Goal: Information Seeking & Learning: Learn about a topic

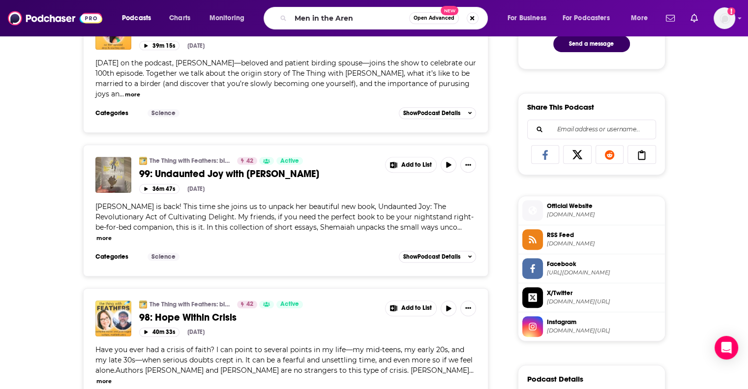
type input "Men in the Arena"
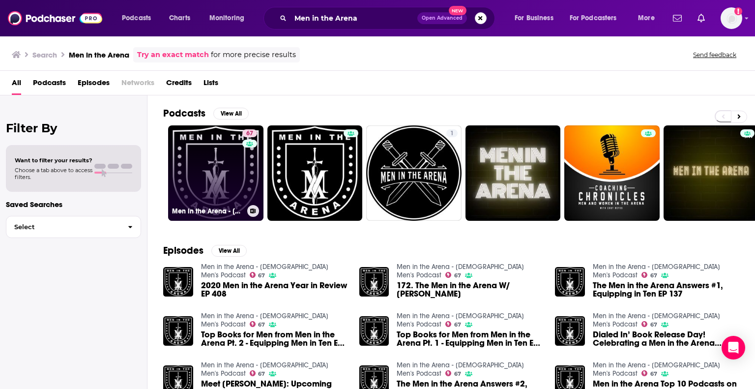
click at [191, 207] on h3 "Men in the Arena - [DEMOGRAPHIC_DATA] Men's Podcast" at bounding box center [207, 211] width 71 height 8
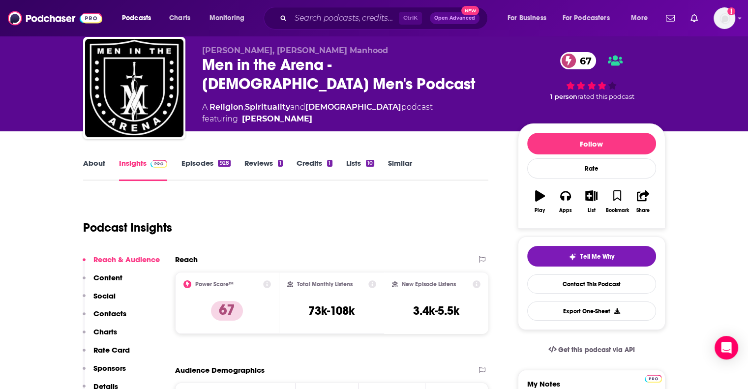
scroll to position [18, 0]
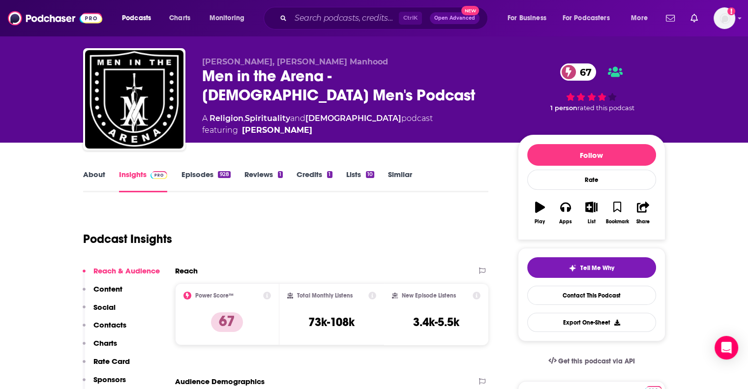
click at [205, 174] on link "Episodes 928" at bounding box center [205, 181] width 49 height 23
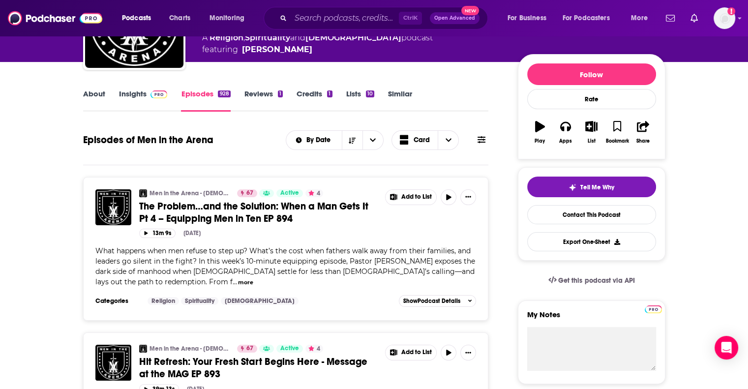
scroll to position [54, 0]
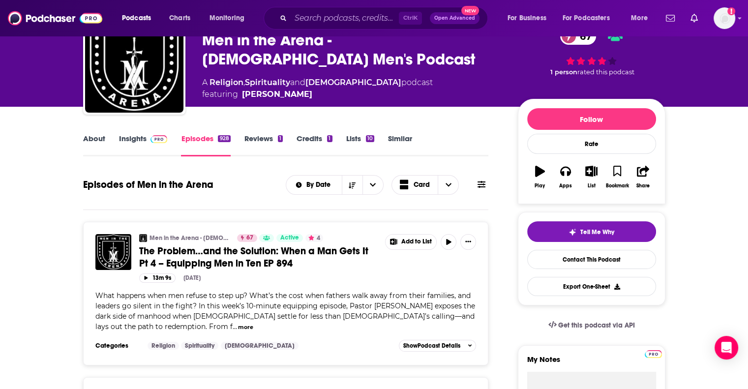
click at [137, 139] on link "Insights" at bounding box center [143, 145] width 49 height 23
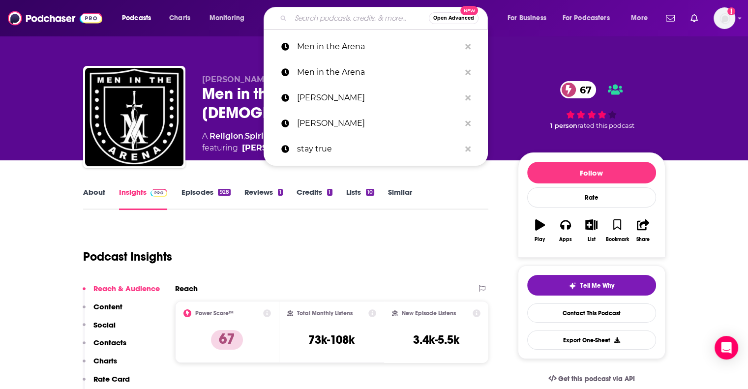
click at [352, 11] on input "Search podcasts, credits, & more..." at bounding box center [360, 18] width 138 height 16
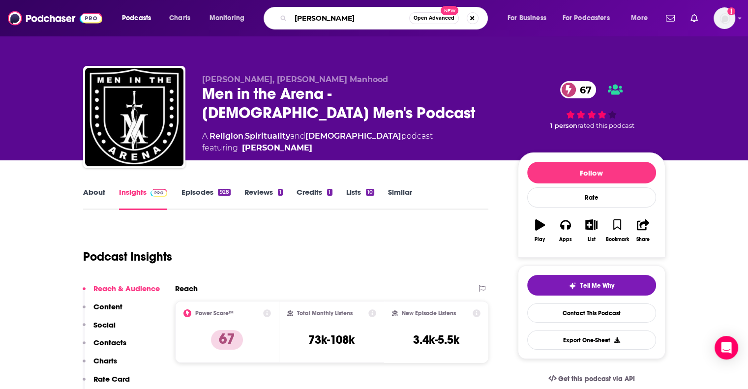
type input "[PERSON_NAME]"
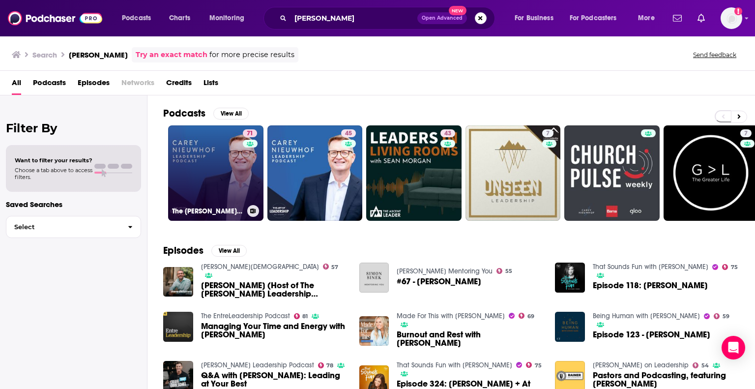
click at [214, 173] on link "71 The [PERSON_NAME] Leadership Podcast" at bounding box center [215, 172] width 95 height 95
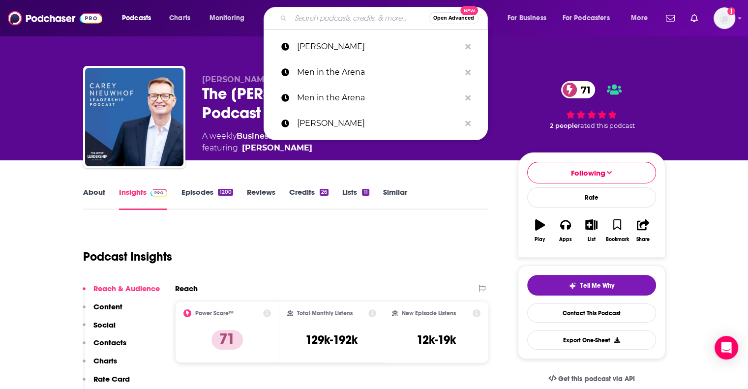
click at [369, 19] on input "Search podcasts, credits, & more..." at bounding box center [360, 18] width 138 height 16
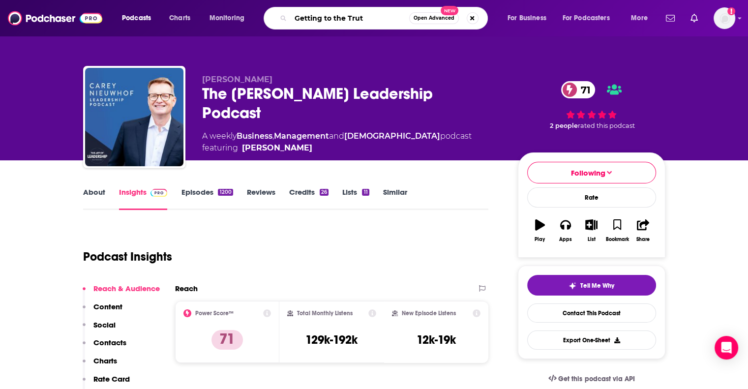
type input "Getting to the Truth"
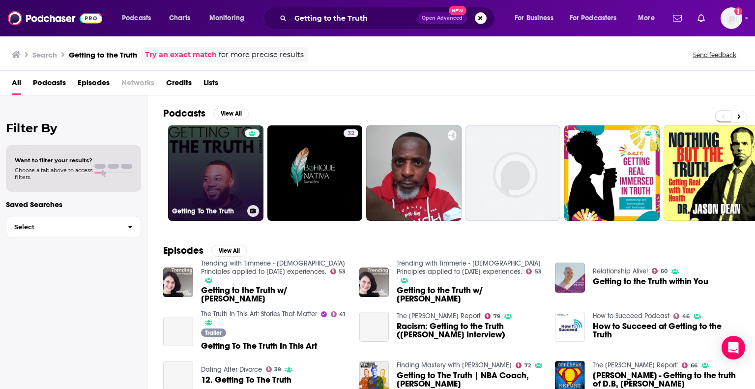
click at [199, 172] on link "Getting To The Truth" at bounding box center [215, 172] width 95 height 95
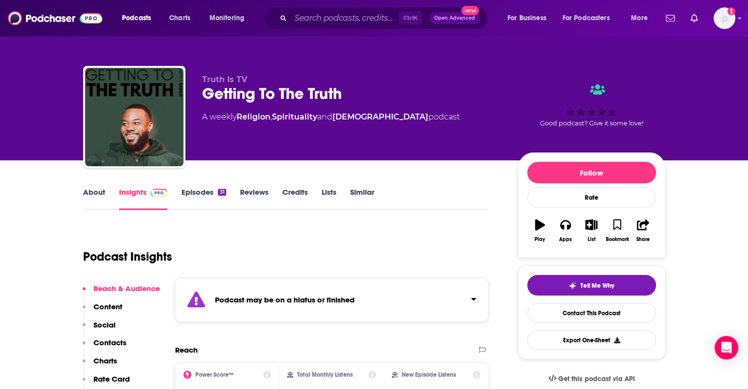
click at [202, 191] on link "Episodes 31" at bounding box center [203, 198] width 45 height 23
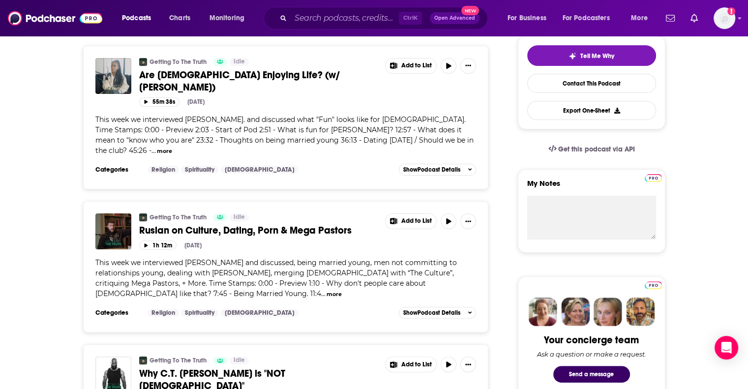
scroll to position [226, 0]
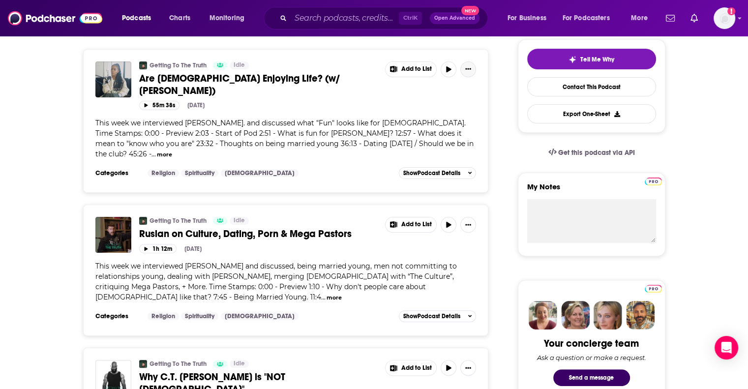
click at [466, 69] on icon "Show More Button" at bounding box center [469, 68] width 6 height 1
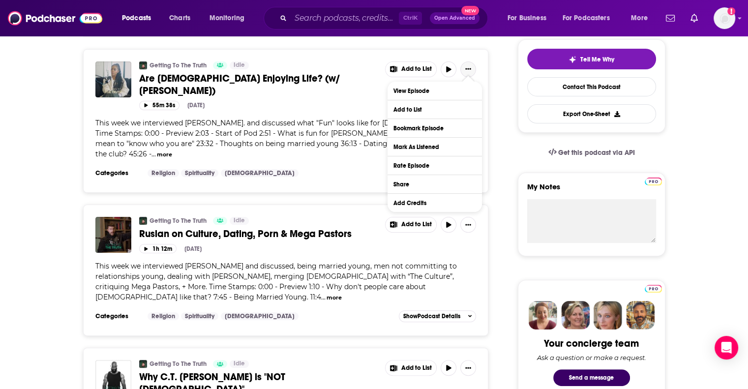
click at [466, 68] on icon "Show More Button" at bounding box center [469, 68] width 6 height 1
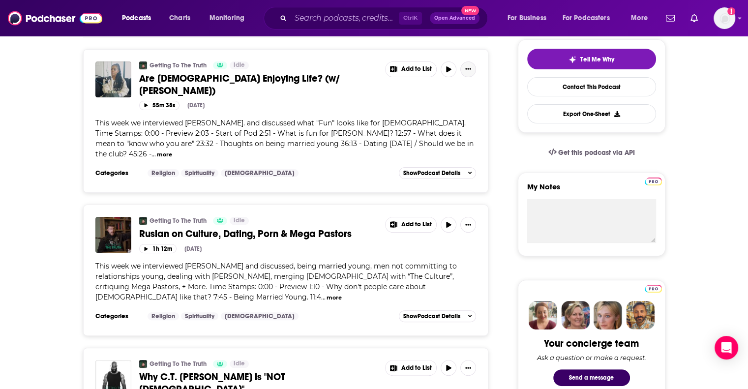
click at [466, 68] on icon "Show More Button" at bounding box center [469, 68] width 6 height 1
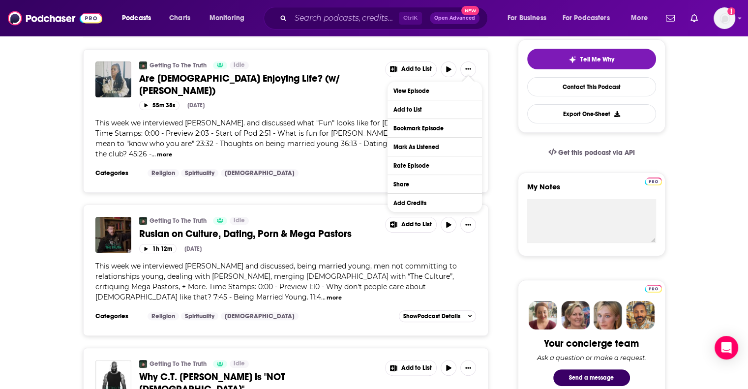
click at [350, 124] on span "This week we interviewed [PERSON_NAME]. and discussed what "Fun" looks like for…" at bounding box center [284, 138] width 378 height 40
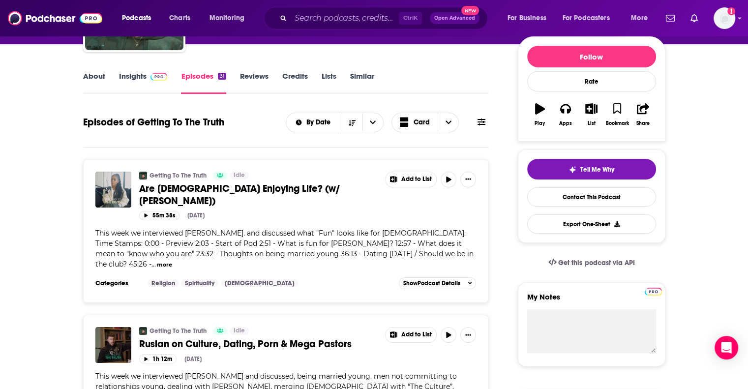
scroll to position [0, 0]
